Goal: Book appointment/travel/reservation

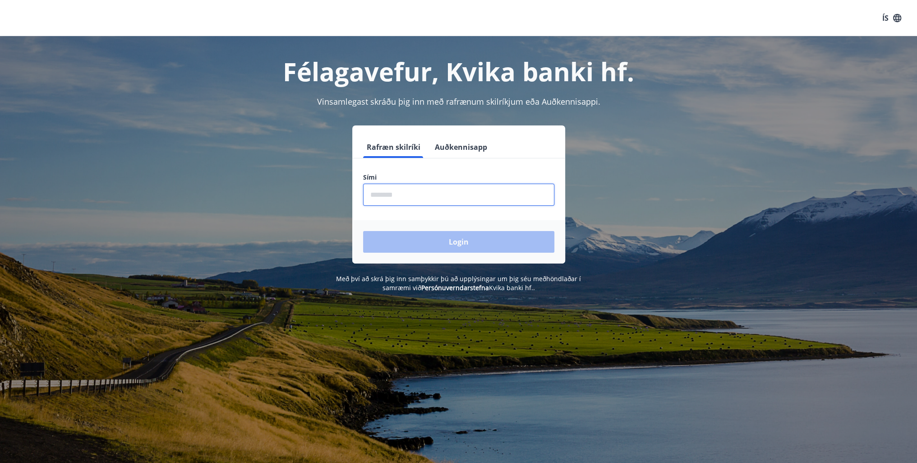
click at [419, 197] on input "phone" at bounding box center [458, 194] width 191 height 22
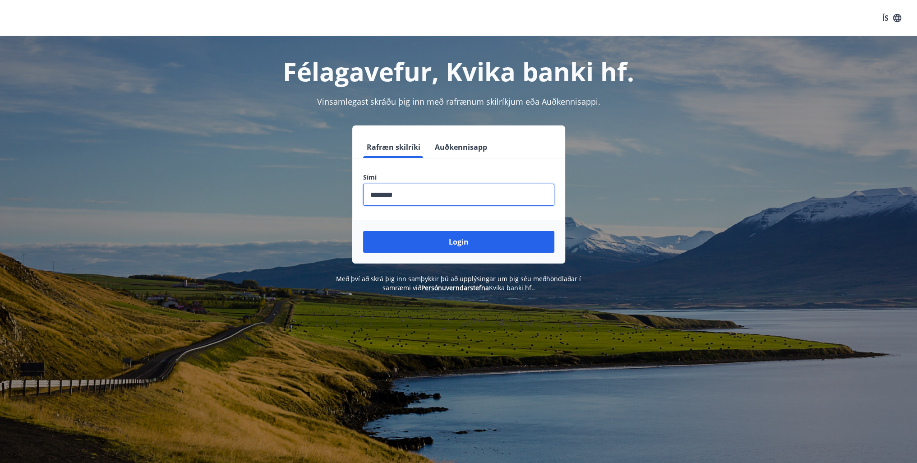
type input "********"
click at [363, 231] on button "Login" at bounding box center [458, 242] width 191 height 22
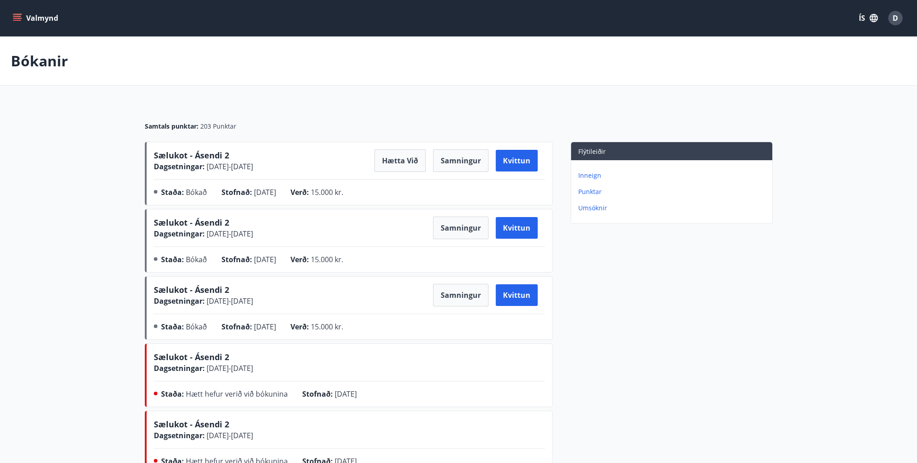
click at [42, 15] on button "Valmynd" at bounding box center [36, 18] width 51 height 16
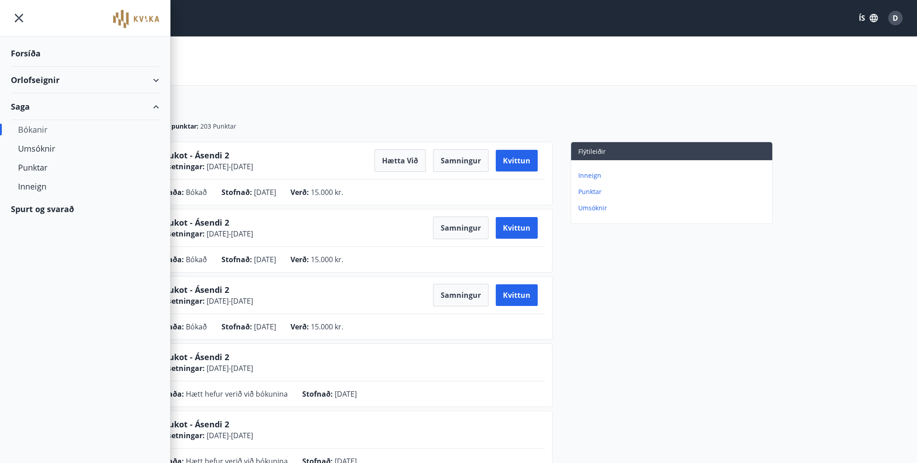
click at [33, 127] on div "Bókanir" at bounding box center [85, 129] width 134 height 19
click at [40, 125] on div "Bókanir" at bounding box center [85, 129] width 134 height 19
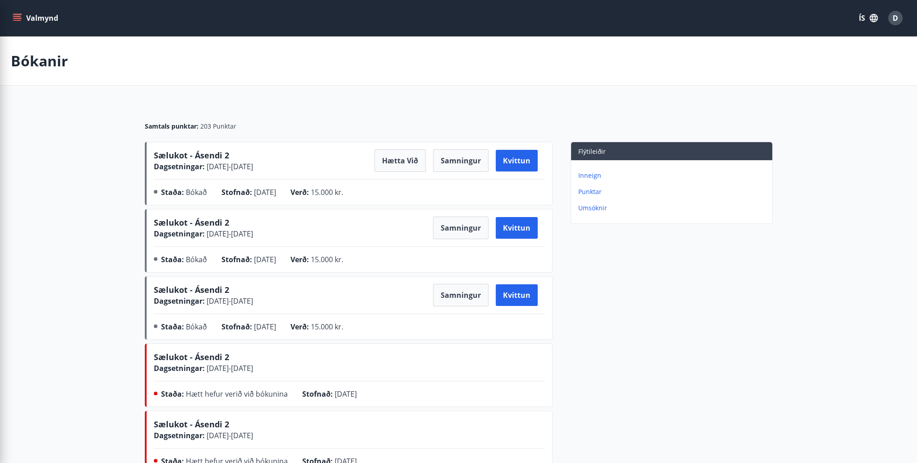
drag, startPoint x: 608, startPoint y: 351, endPoint x: 490, endPoint y: 359, distance: 118.0
click at [607, 351] on div "Flýtileiðir Inneign Punktar Umsóknir" at bounding box center [662, 377] width 220 height 470
click at [26, 17] on button "Valmynd" at bounding box center [36, 18] width 51 height 16
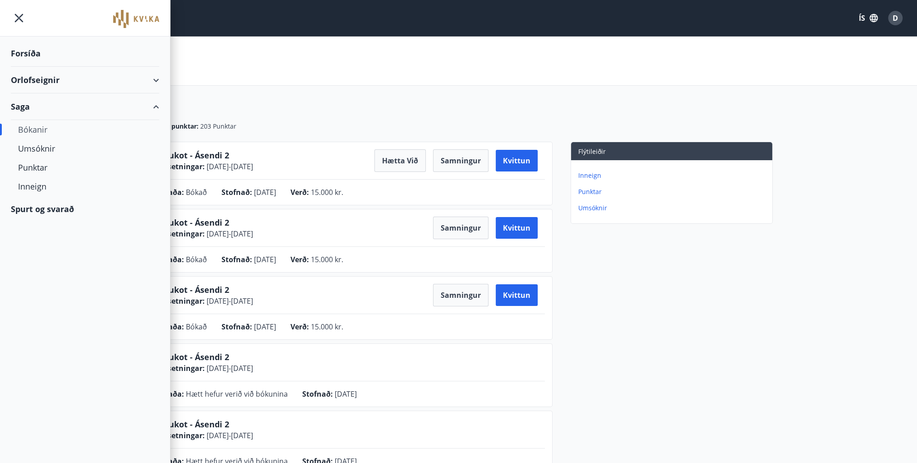
click at [25, 48] on div "Forsíða" at bounding box center [85, 53] width 148 height 27
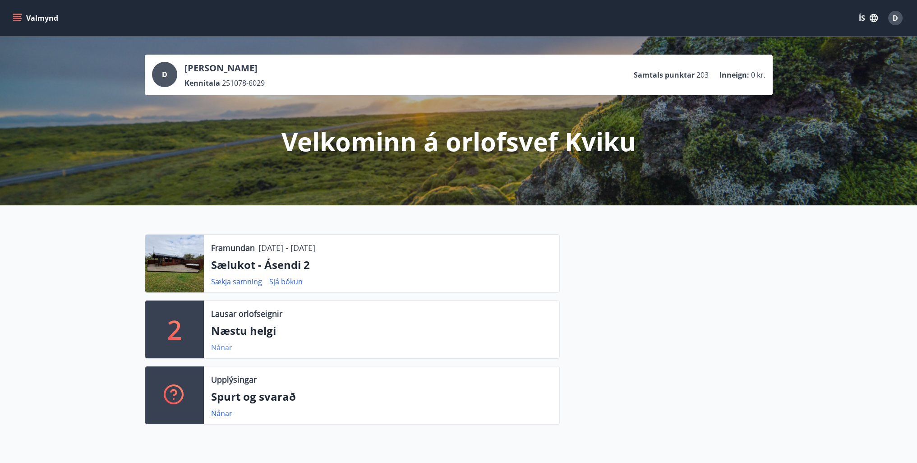
click at [216, 347] on link "Nánar" at bounding box center [221, 347] width 21 height 10
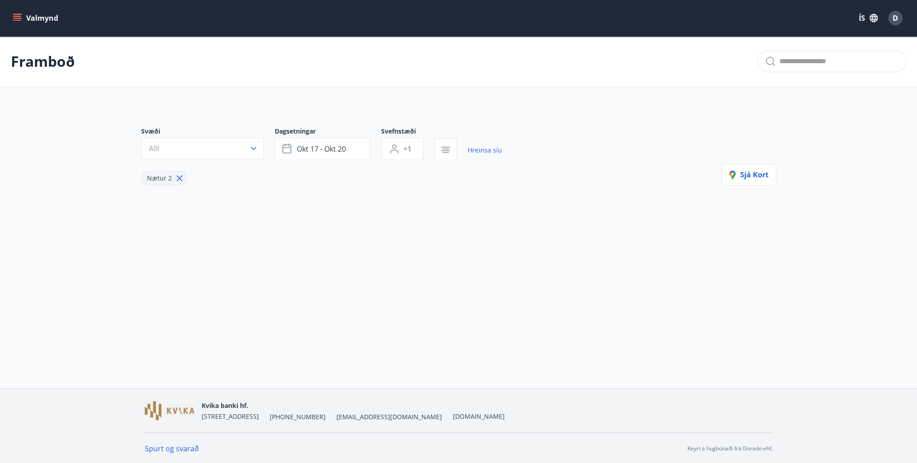
type input "*"
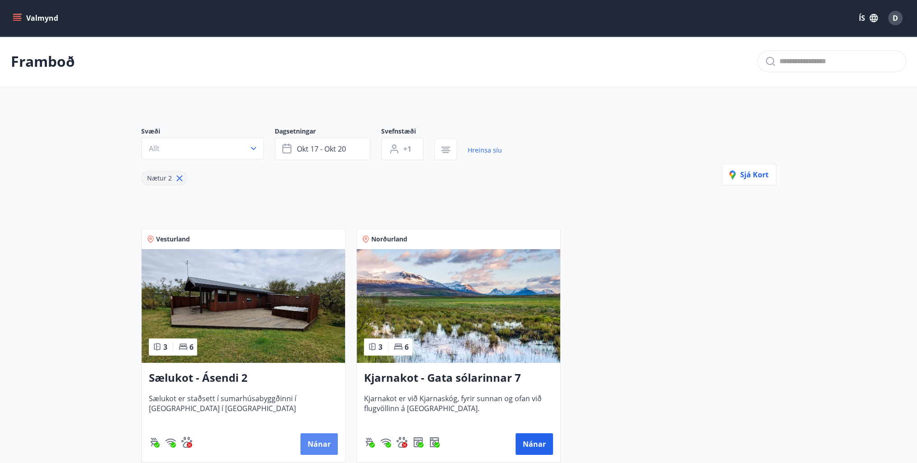
click at [323, 442] on button "Nánar" at bounding box center [318, 444] width 37 height 22
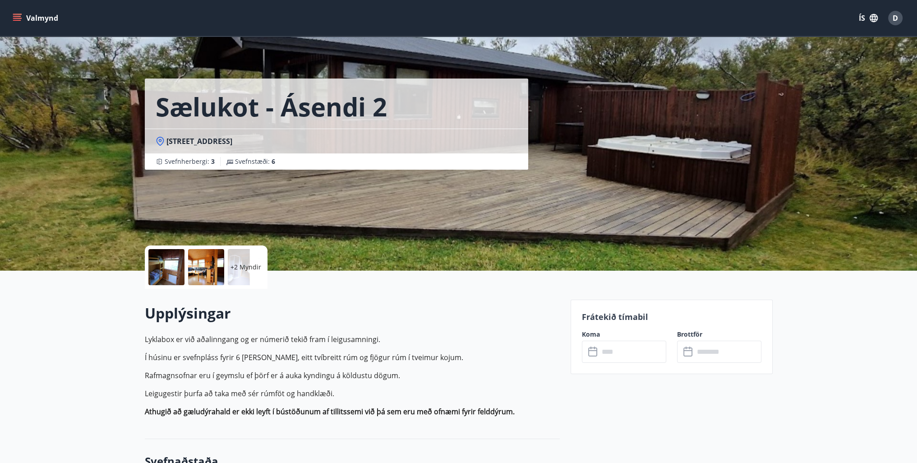
click at [641, 356] on input "text" at bounding box center [632, 351] width 67 height 22
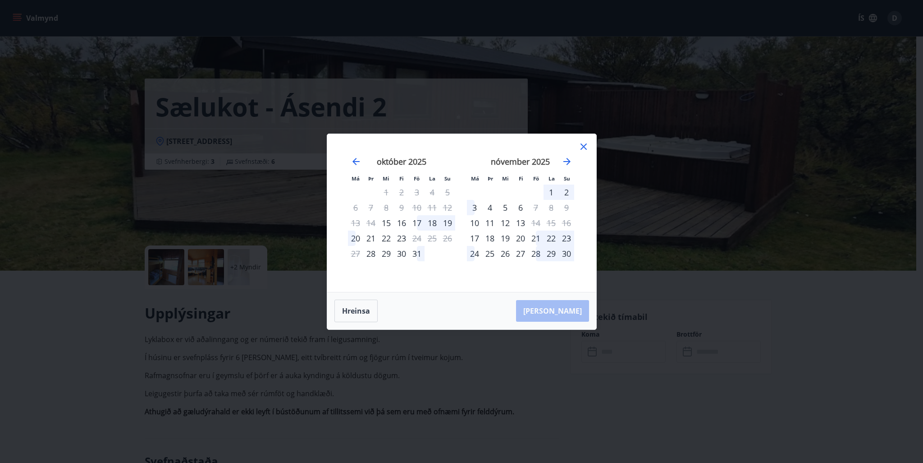
click at [417, 221] on div "17" at bounding box center [416, 222] width 15 height 15
click at [450, 221] on div "19" at bounding box center [447, 222] width 15 height 15
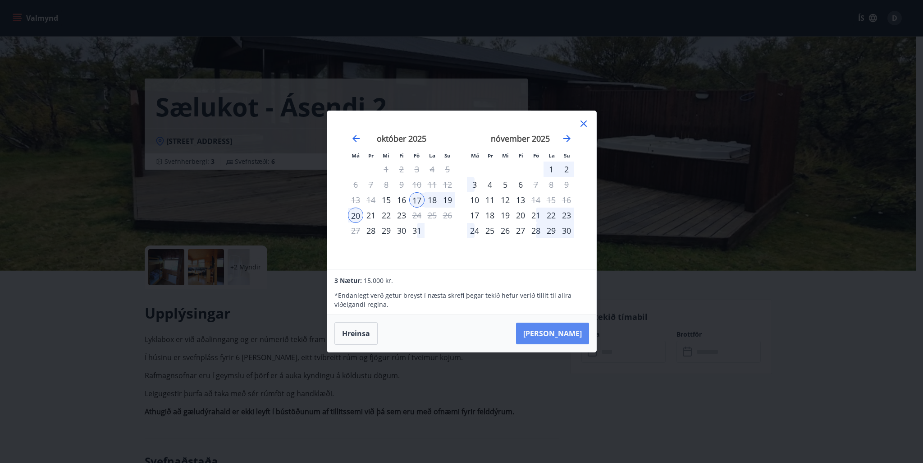
click at [571, 335] on button "[PERSON_NAME]" at bounding box center [552, 333] width 73 height 22
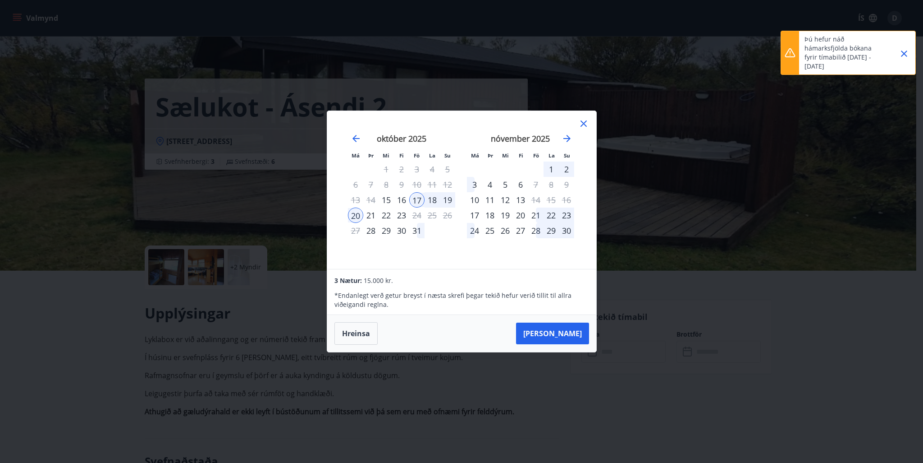
click at [902, 55] on icon "Close" at bounding box center [904, 53] width 11 height 11
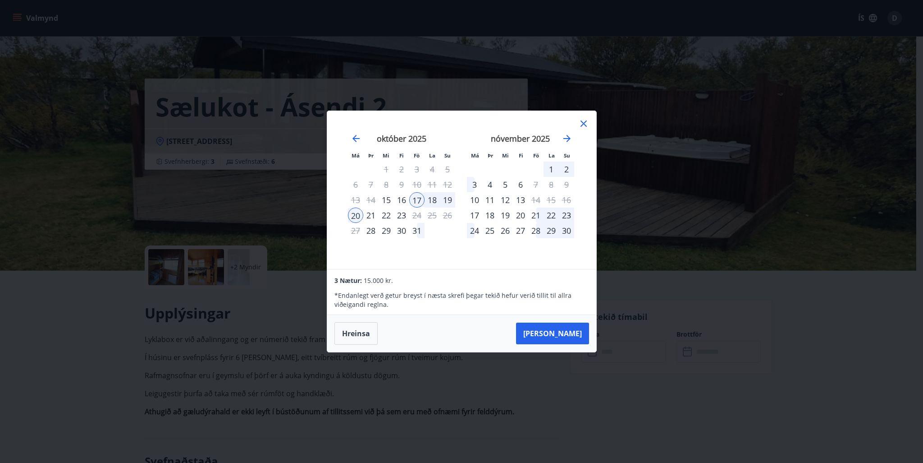
click at [582, 125] on icon at bounding box center [584, 123] width 6 height 6
